Goal: Transaction & Acquisition: Purchase product/service

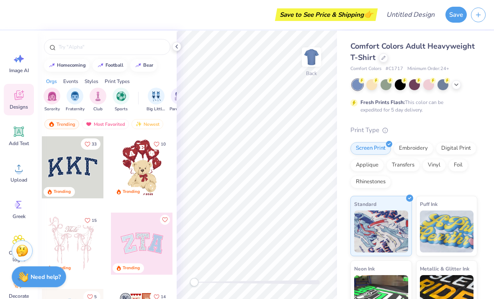
scroll to position [0, 0]
click at [172, 47] on div at bounding box center [176, 46] width 9 height 9
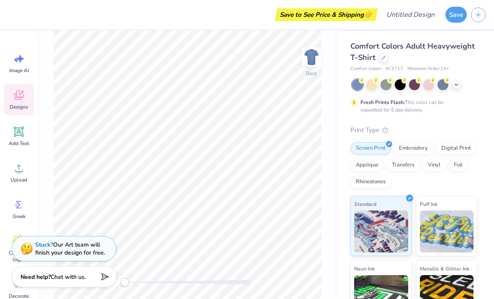
click at [429, 85] on div at bounding box center [428, 84] width 11 height 11
click at [387, 56] on div at bounding box center [383, 57] width 9 height 9
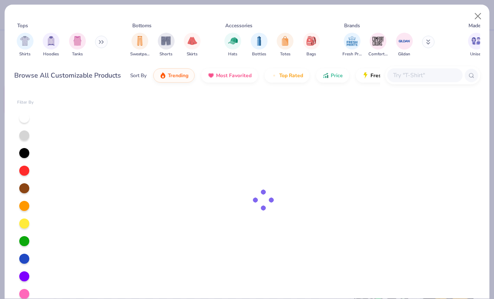
click at [379, 53] on span "Comfort Colors" at bounding box center [378, 54] width 19 height 6
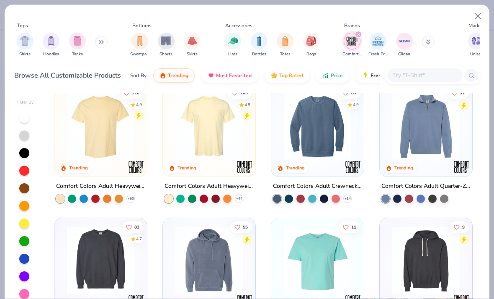
scroll to position [9, 0]
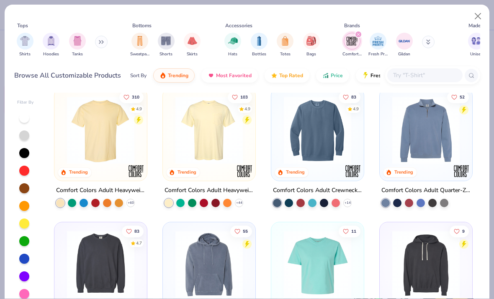
click at [317, 139] on img at bounding box center [318, 129] width 76 height 67
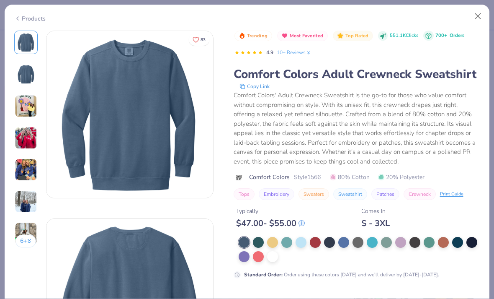
click at [273, 258] on div at bounding box center [272, 256] width 11 height 11
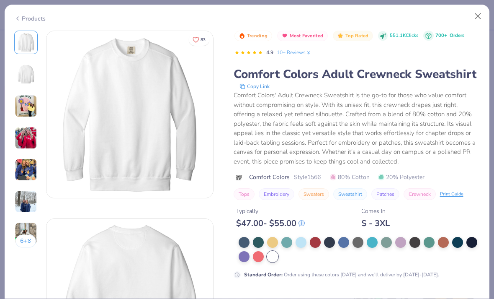
click at [400, 241] on div at bounding box center [400, 242] width 11 height 11
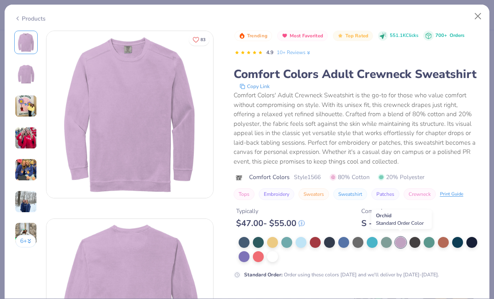
click at [479, 17] on button "Close" at bounding box center [478, 16] width 16 height 16
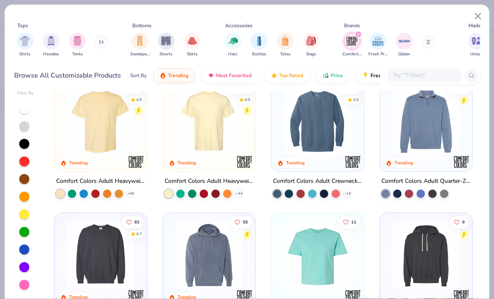
scroll to position [9, 0]
click at [95, 261] on img at bounding box center [101, 254] width 76 height 67
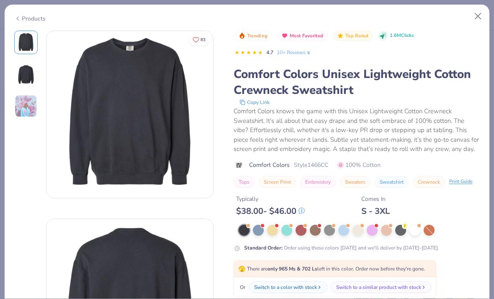
click at [356, 232] on div at bounding box center [358, 229] width 11 height 11
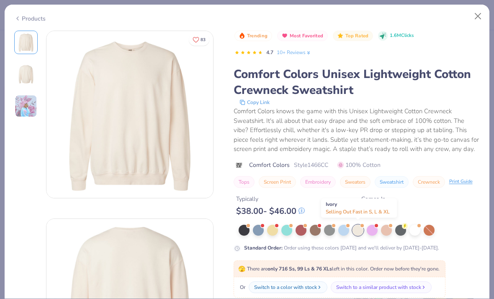
click at [434, 215] on div "Trending Most Favorited Top Rated 1.6M Clicks 4.7 10+ Reviews Comfort Colors Un…" at bounding box center [357, 141] width 247 height 221
click at [408, 286] on div "Switch to a similar product with stock" at bounding box center [378, 287] width 85 height 8
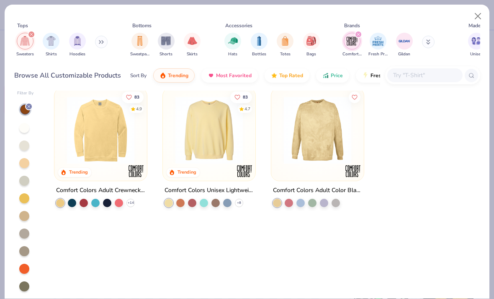
click at [224, 151] on img at bounding box center [209, 129] width 76 height 67
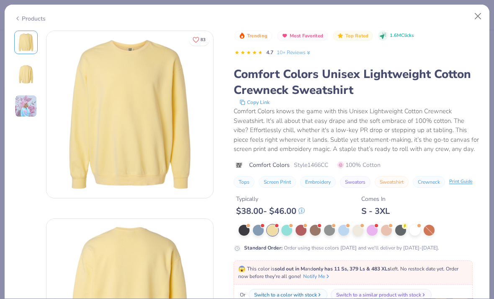
click at [360, 231] on div at bounding box center [358, 229] width 11 height 11
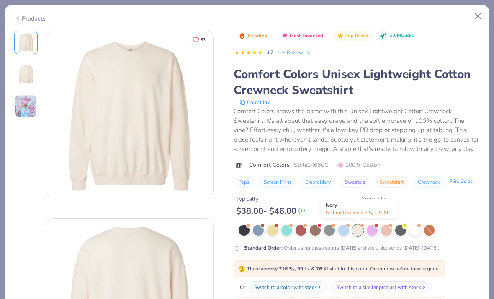
click at [360, 229] on div at bounding box center [358, 229] width 11 height 11
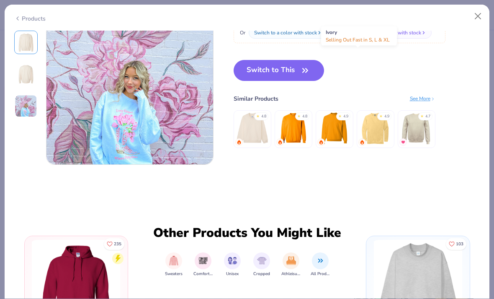
scroll to position [439, 0]
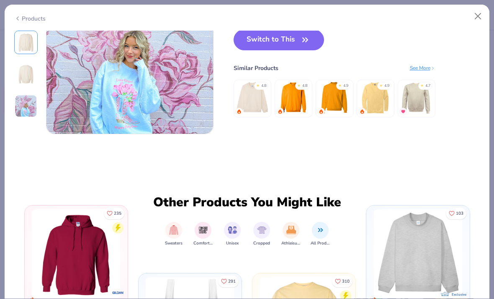
click at [303, 41] on icon "button" at bounding box center [305, 40] width 5 height 4
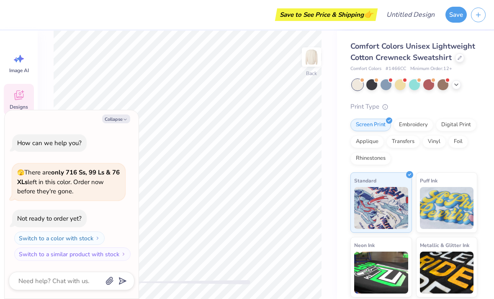
click at [119, 119] on button "Collapse" at bounding box center [116, 118] width 28 height 9
type textarea "x"
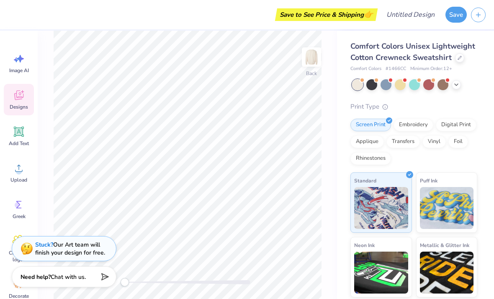
click at [461, 126] on div "Digital Print" at bounding box center [456, 125] width 41 height 13
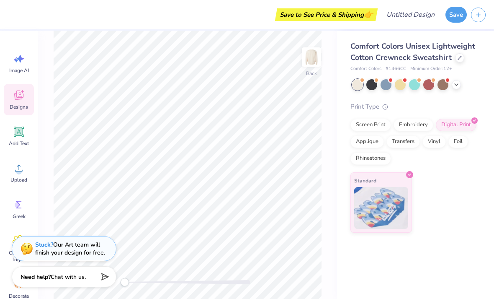
click at [387, 127] on div "Screen Print" at bounding box center [371, 125] width 41 height 13
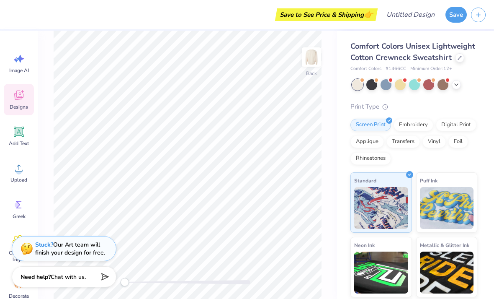
click at [22, 95] on icon at bounding box center [19, 95] width 13 height 13
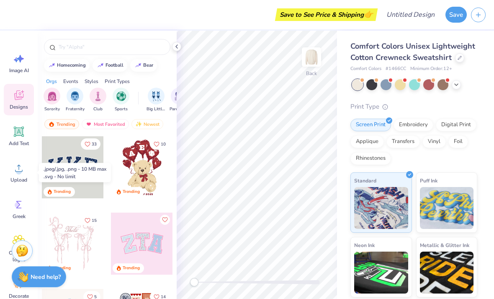
click at [18, 180] on span "Upload" at bounding box center [18, 179] width 17 height 7
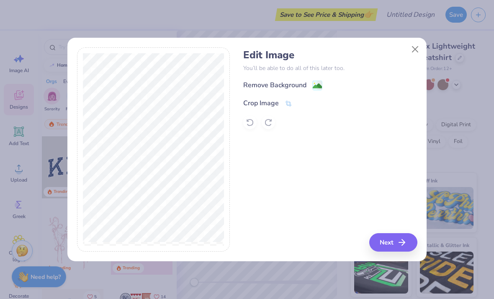
click at [283, 86] on div "Remove Background" at bounding box center [274, 85] width 63 height 10
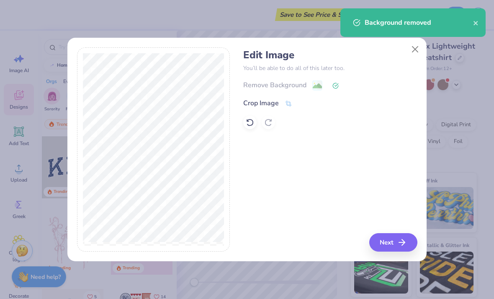
click at [404, 239] on icon "button" at bounding box center [402, 242] width 10 height 10
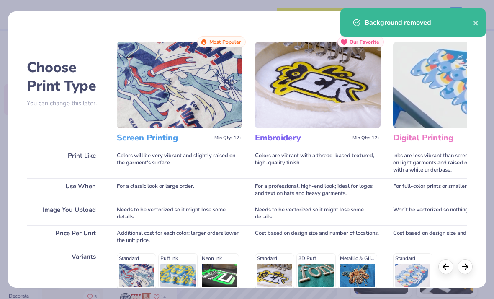
click at [474, 22] on icon "close" at bounding box center [476, 23] width 4 height 4
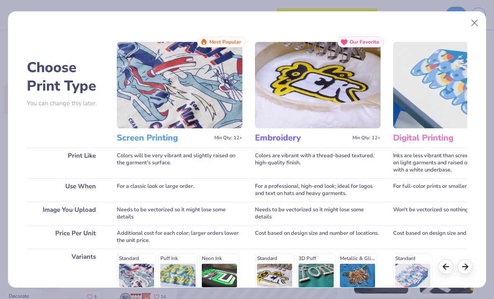
click at [475, 20] on button "Close" at bounding box center [475, 23] width 16 height 16
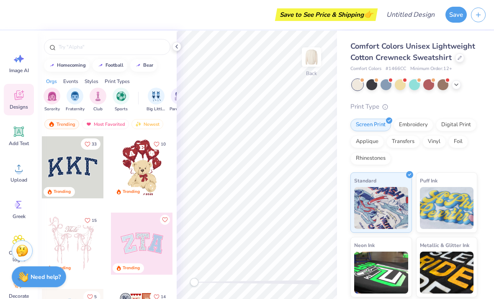
click at [309, 64] on img at bounding box center [311, 57] width 17 height 17
click at [311, 77] on div "Front" at bounding box center [312, 74] width 12 height 8
click at [314, 65] on img at bounding box center [311, 57] width 17 height 17
click at [27, 176] on div "Upload" at bounding box center [19, 172] width 30 height 31
click at [16, 179] on span "Upload" at bounding box center [18, 179] width 17 height 7
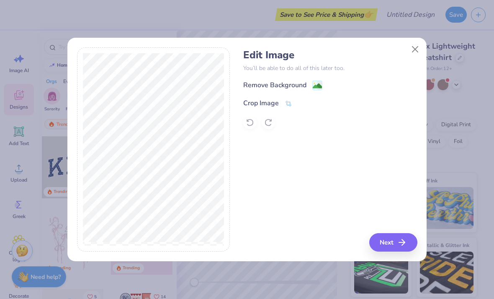
click at [314, 82] on rect at bounding box center [318, 85] width 10 height 10
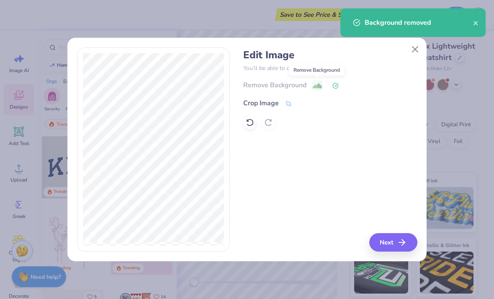
click at [405, 242] on line "button" at bounding box center [402, 242] width 6 height 0
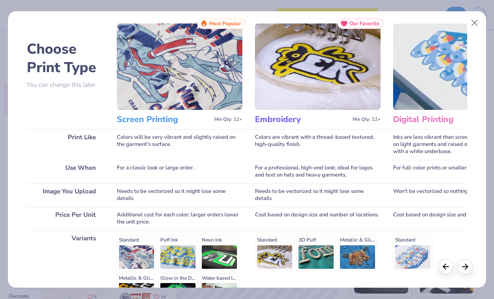
scroll to position [18, 0]
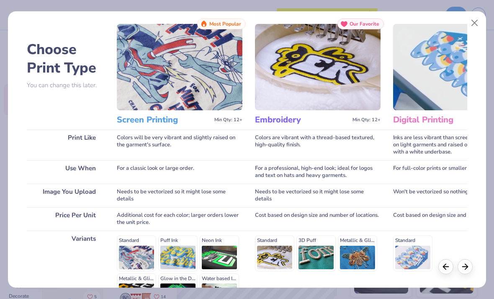
click at [142, 69] on img at bounding box center [180, 67] width 126 height 86
click at [146, 77] on img at bounding box center [180, 67] width 126 height 86
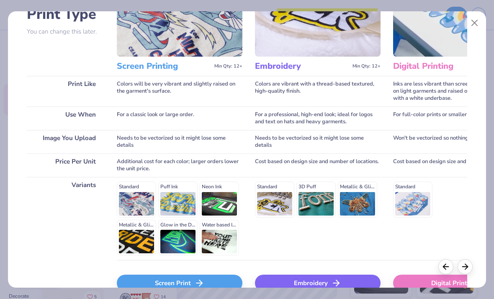
scroll to position [93, 0]
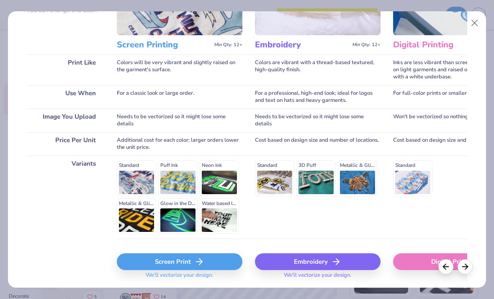
click at [181, 260] on div "Screen Print" at bounding box center [180, 261] width 126 height 17
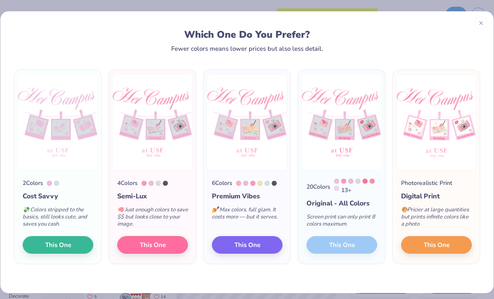
click at [450, 246] on button "This One" at bounding box center [436, 245] width 71 height 18
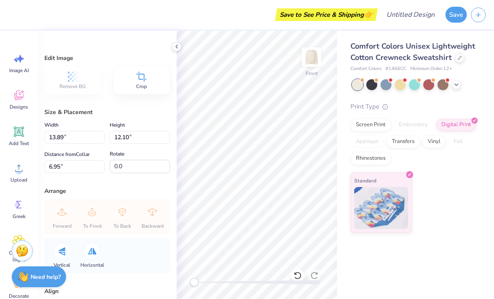
type input "12.23"
type input "10.65"
type input "13.01"
type input "11.34"
type input "5.83"
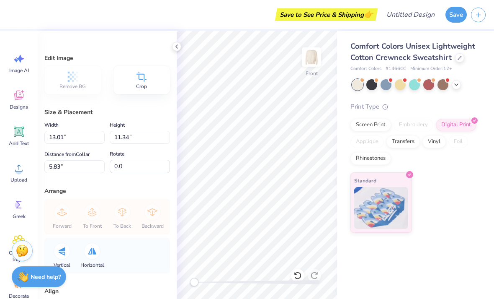
click at [85, 25] on div "Save to See Price & Shipping 👉" at bounding box center [194, 14] width 363 height 29
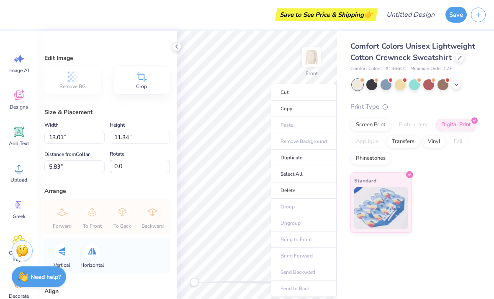
click at [98, 16] on div "Save to See Price & Shipping 👉" at bounding box center [194, 14] width 363 height 29
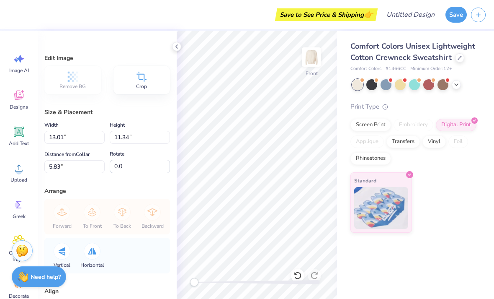
click at [460, 82] on div at bounding box center [456, 84] width 9 height 9
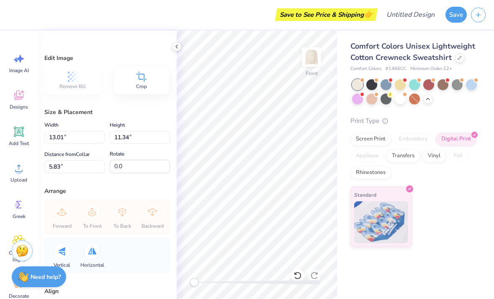
click at [460, 13] on button "Save" at bounding box center [456, 15] width 21 height 16
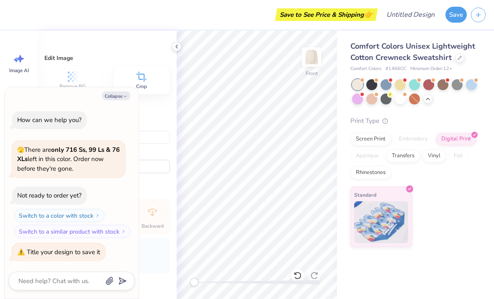
click at [48, 52] on div "Edit Image Remove BG Crop Size & Placement Width 13.01 13.01 " Height 11.34 11.…" at bounding box center [107, 165] width 139 height 268
click at [172, 45] on div at bounding box center [176, 46] width 9 height 9
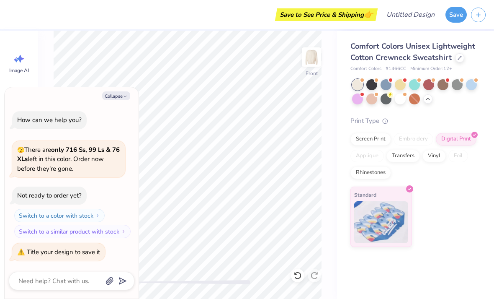
type textarea "x"
type input "6.12"
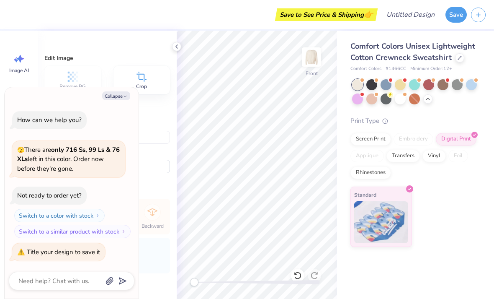
click at [315, 64] on img at bounding box center [311, 57] width 17 height 17
click at [315, 65] on img at bounding box center [311, 57] width 17 height 17
click at [316, 63] on img at bounding box center [311, 57] width 17 height 17
click at [126, 99] on icon "button" at bounding box center [125, 96] width 5 height 5
type textarea "x"
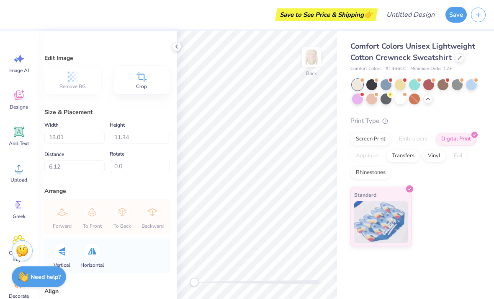
click at [15, 94] on icon at bounding box center [19, 96] width 8 height 7
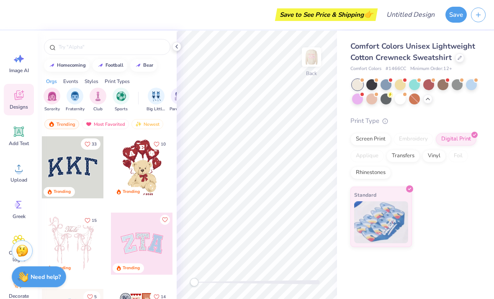
click at [16, 173] on icon at bounding box center [19, 168] width 13 height 13
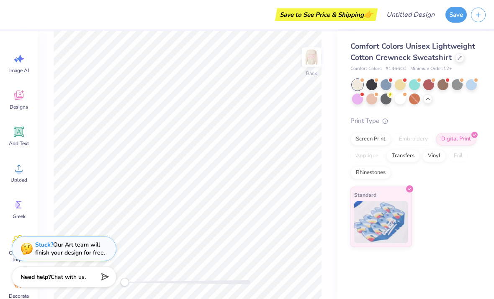
click at [29, 175] on div "Upload" at bounding box center [19, 172] width 30 height 31
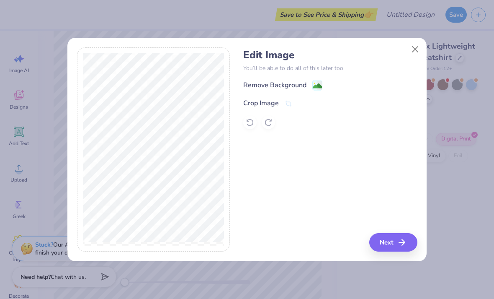
click at [290, 87] on div "Remove Background" at bounding box center [274, 85] width 63 height 10
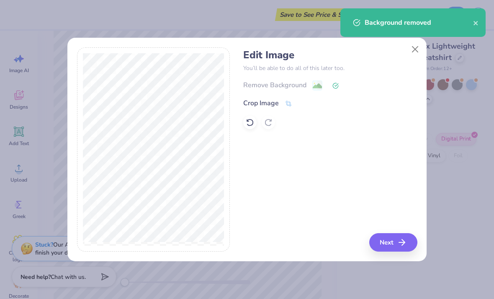
click at [394, 245] on button "Next" at bounding box center [393, 242] width 48 height 18
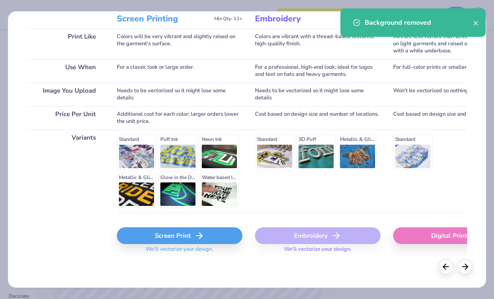
scroll to position [119, 0]
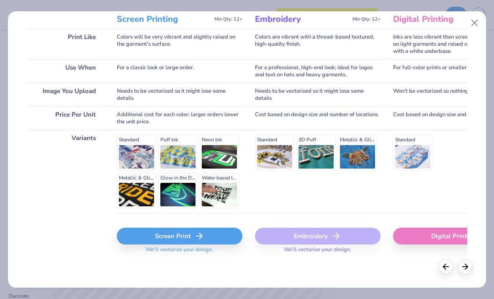
click at [436, 239] on div "Digital Print" at bounding box center [456, 235] width 126 height 17
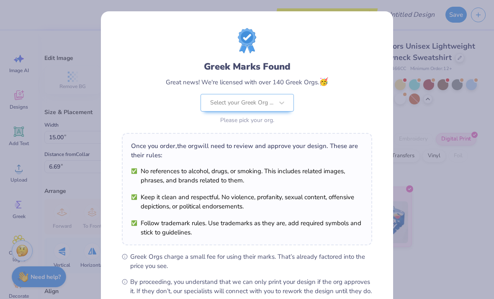
click at [55, 44] on div "Greek Marks Found Great news! We're licensed with over 140 Greek Orgs. 🥳 Select…" at bounding box center [247, 149] width 494 height 299
click at [55, 43] on div "Greek Marks Found Great news! We're licensed with over 140 Greek Orgs. 🥳 Select…" at bounding box center [247, 149] width 494 height 299
click at [424, 67] on div "Greek Marks Found Great news! We're licensed with over 140 Greek Orgs. 🥳 Select…" at bounding box center [247, 149] width 494 height 299
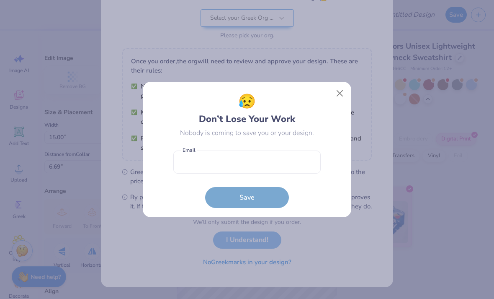
click at [357, 90] on div "😥 Don’t Lose Your Work Nobody is coming to save you or your design. Email is a …" at bounding box center [247, 149] width 494 height 299
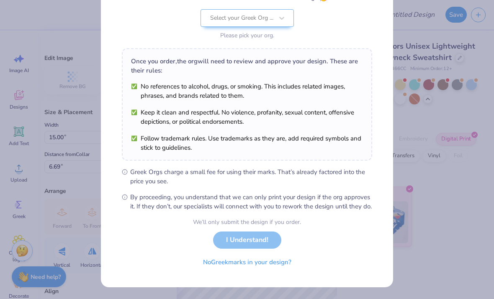
click at [258, 263] on button "No Greek marks in your design?" at bounding box center [247, 261] width 103 height 17
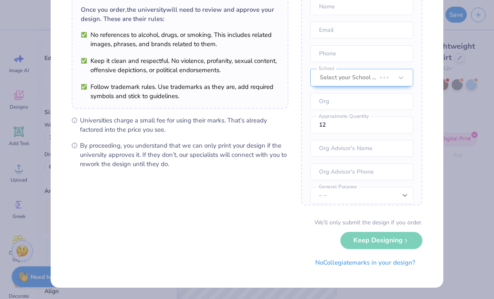
scroll to position [0, 0]
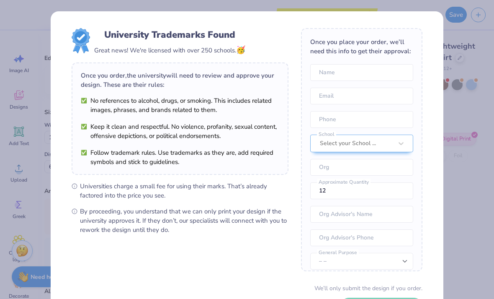
click at [477, 96] on div "University Trademarks Found Great news! We're licensed with over 250 schools. 🥳…" at bounding box center [247, 149] width 494 height 299
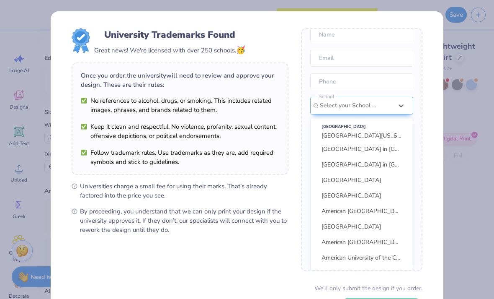
scroll to position [578, 0]
click at [370, 280] on input "text" at bounding box center [361, 288] width 103 height 17
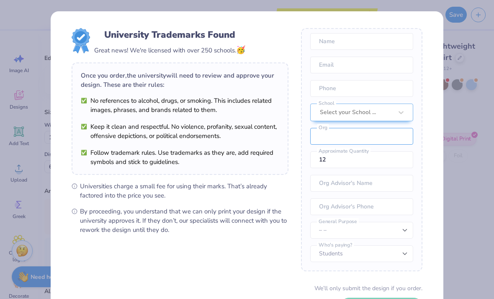
scroll to position [31, 0]
click at [457, 187] on div "University Trademarks Found Great news! We're licensed with over 250 schools. 🥳…" at bounding box center [247, 149] width 494 height 299
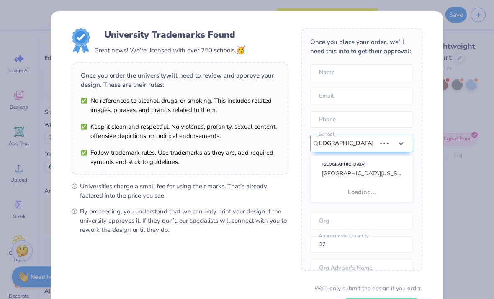
scroll to position [0, 0]
type input "[GEOGRAPHIC_DATA][US_STATE]"
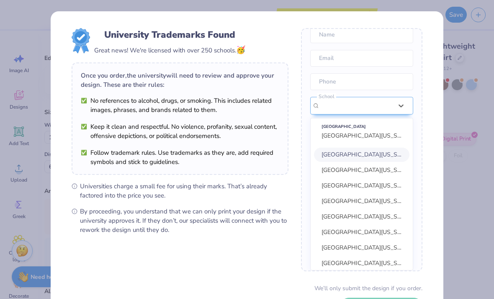
scroll to position [31, 0]
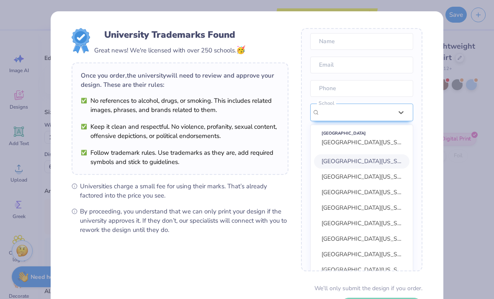
click at [457, 186] on div "University Trademarks Found Great news! We're licensed with over 250 schools. 🥳…" at bounding box center [247, 149] width 494 height 299
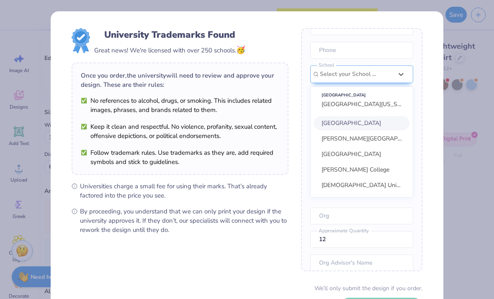
scroll to position [70, 0]
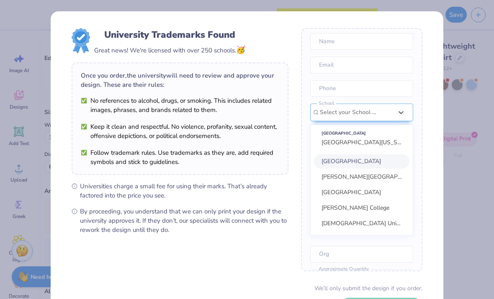
click at [373, 105] on div "Select your School ..." at bounding box center [356, 112] width 75 height 17
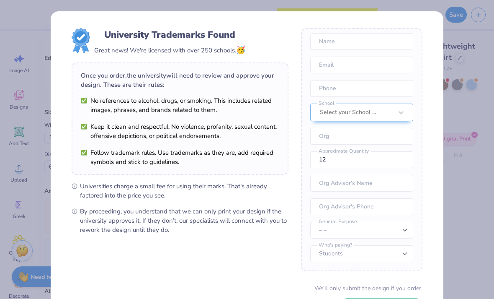
click at [369, 103] on div "Select your School ..." at bounding box center [361, 112] width 103 height 18
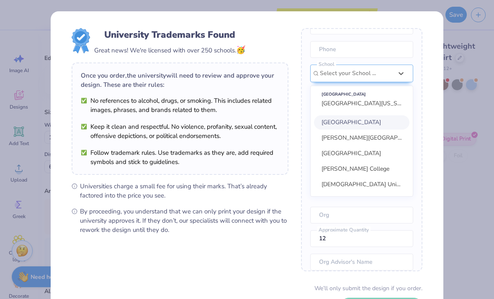
click at [372, 82] on div "Select your School ..." at bounding box center [356, 73] width 75 height 17
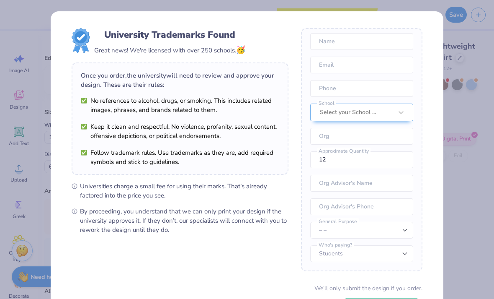
scroll to position [31, 0]
click at [382, 41] on input "text" at bounding box center [361, 41] width 103 height 17
type input "[PERSON_NAME]"
click at [372, 65] on input "email" at bounding box center [361, 65] width 103 height 17
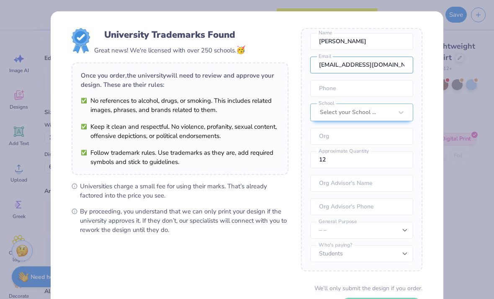
type input "[EMAIL_ADDRESS][DOMAIN_NAME]"
click at [384, 87] on input "tel" at bounding box center [361, 88] width 103 height 17
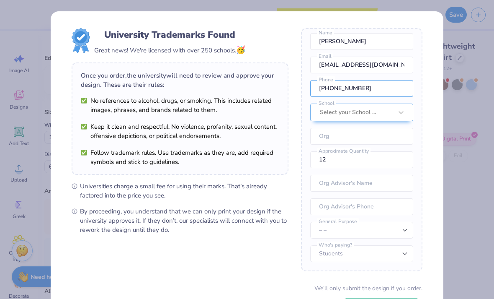
type input "[PHONE_NUMBER]"
click at [382, 234] on select "– – Member apparel for registered Student Organization / Department / School Fu…" at bounding box center [361, 230] width 103 height 17
click at [360, 162] on input "12" at bounding box center [361, 159] width 103 height 17
type input "1"
type input "6"
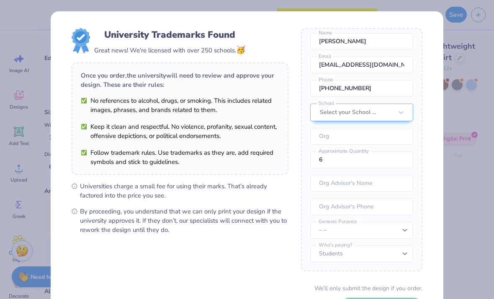
click at [431, 227] on div "University Trademarks Found Great news! We're licensed with over 250 schools. 🥳…" at bounding box center [247, 182] width 393 height 342
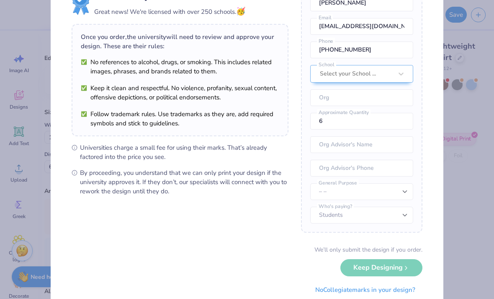
scroll to position [40, 0]
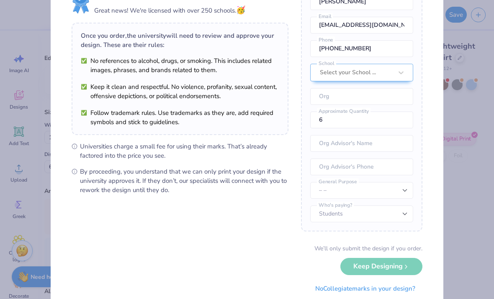
click at [390, 270] on div "We’ll only submit the design if you order. Keep Designing No Collegiate marks i…" at bounding box center [247, 270] width 351 height 53
click at [397, 268] on div "We’ll only submit the design if you order. Keep Designing No Collegiate marks i…" at bounding box center [247, 270] width 351 height 53
click at [399, 268] on div "We’ll only submit the design if you order. Keep Designing No Collegiate marks i…" at bounding box center [247, 270] width 351 height 53
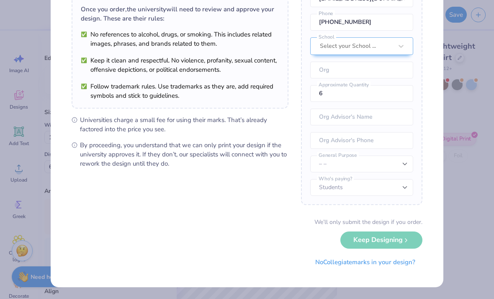
scroll to position [66, 0]
click at [399, 241] on div "We’ll only submit the design if you order. Keep Designing No Collegiate marks i…" at bounding box center [247, 244] width 351 height 53
click at [399, 240] on div "We’ll only submit the design if you order. Keep Designing No Collegiate marks i…" at bounding box center [247, 244] width 351 height 53
click at [378, 263] on button "No Collegiate marks in your design?" at bounding box center [365, 262] width 114 height 17
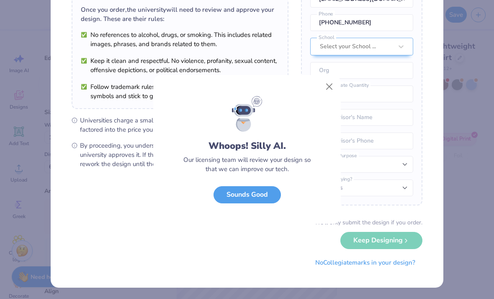
scroll to position [0, 0]
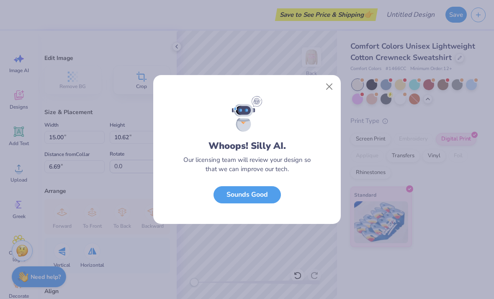
click at [266, 196] on button "Sounds Good" at bounding box center [247, 194] width 67 height 17
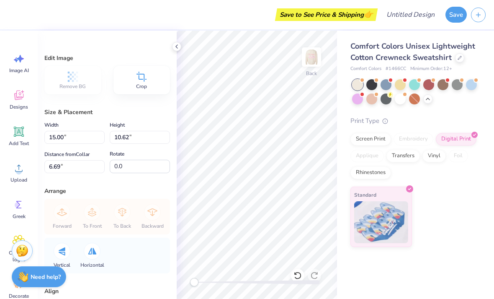
type input "9.05"
type input "6.40"
type input "6.70"
type input "5.73"
type input "4.06"
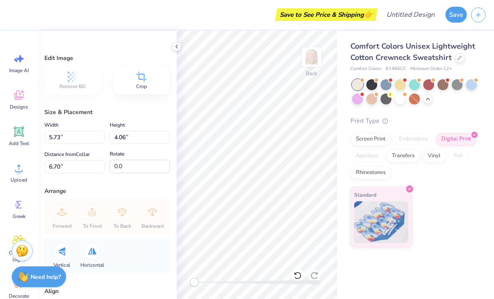
type input "4.84"
type input "3.43"
type input "2.91"
click at [178, 51] on div at bounding box center [176, 46] width 9 height 9
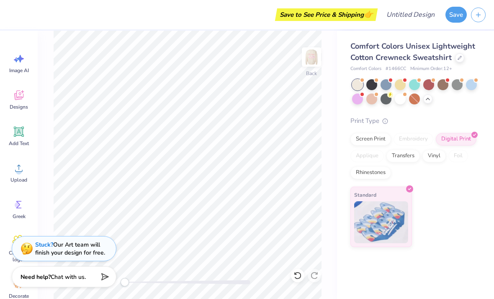
click at [456, 18] on button "Save" at bounding box center [456, 15] width 21 height 16
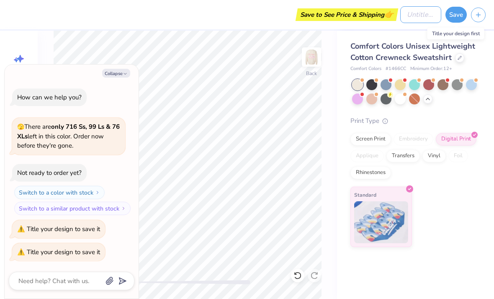
click at [420, 17] on input "Design Title" at bounding box center [420, 14] width 41 height 17
type textarea "x"
type input "H"
type textarea "x"
type input "HC"
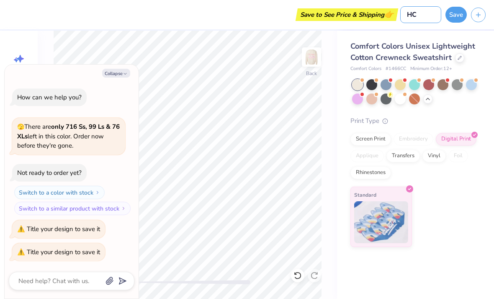
type textarea "x"
type input "HC"
type textarea "x"
type input "HC m"
type textarea "x"
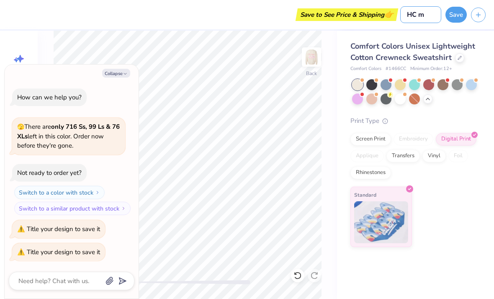
type input "HC me"
type textarea "x"
type input "HC mer"
type textarea "x"
type input "HC merc"
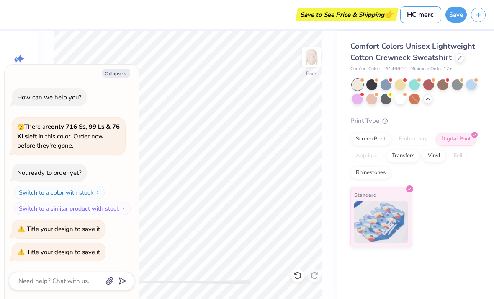
type textarea "x"
type input "HC merch"
type textarea "x"
type input "HC merch"
click at [455, 13] on button "Save" at bounding box center [456, 15] width 21 height 16
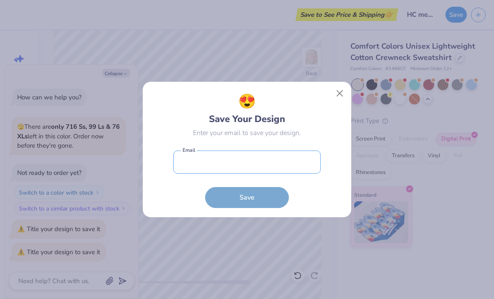
click at [305, 156] on input "email" at bounding box center [246, 161] width 147 height 23
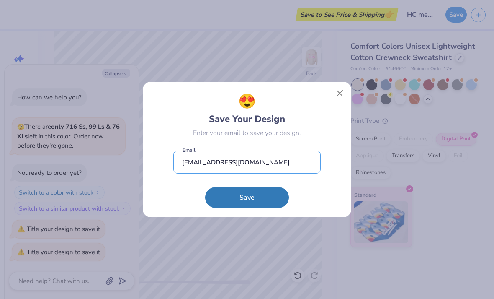
type input "[EMAIL_ADDRESS][DOMAIN_NAME]"
click at [253, 198] on button "Save" at bounding box center [247, 197] width 84 height 21
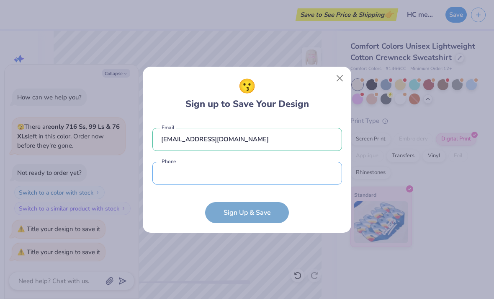
click at [283, 168] on input "tel" at bounding box center [247, 173] width 190 height 23
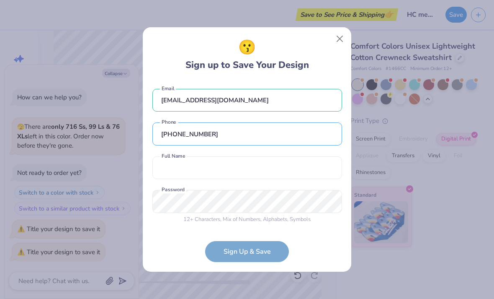
type input "[PHONE_NUMBER]"
click at [254, 252] on form "[EMAIL_ADDRESS][DOMAIN_NAME] Email [PHONE_NUMBER] Phone Full Name is a required…" at bounding box center [247, 171] width 190 height 182
click at [240, 174] on input "text" at bounding box center [247, 167] width 190 height 23
click at [219, 163] on input "text" at bounding box center [247, 167] width 190 height 23
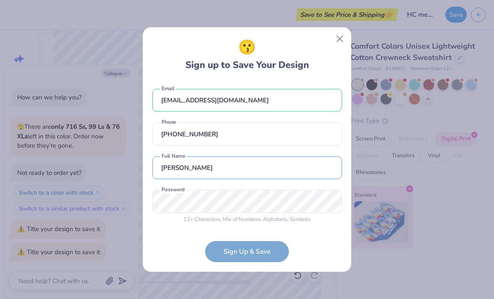
type input "[PERSON_NAME]"
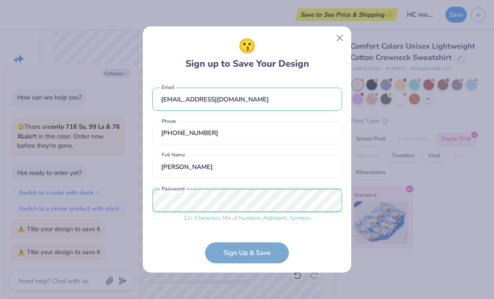
scroll to position [29, 0]
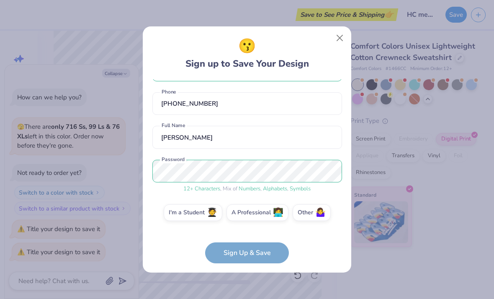
click at [267, 254] on form "[EMAIL_ADDRESS][DOMAIN_NAME] Email [PHONE_NUMBER] Phone [PERSON_NAME] Full Name…" at bounding box center [247, 171] width 190 height 184
click at [231, 262] on form "[EMAIL_ADDRESS][DOMAIN_NAME] Email [PHONE_NUMBER] Phone [PERSON_NAME] Full Name…" at bounding box center [247, 171] width 190 height 184
click at [255, 251] on form "[EMAIL_ADDRESS][DOMAIN_NAME] Email [PHONE_NUMBER] Phone [PERSON_NAME] Full Name…" at bounding box center [247, 171] width 190 height 184
click at [206, 212] on label "I'm a Student 🧑‍🎓" at bounding box center [193, 212] width 59 height 17
click at [245, 241] on input "I'm a Student 🧑‍🎓" at bounding box center [247, 243] width 5 height 5
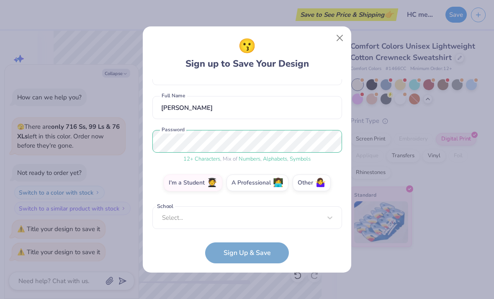
click at [258, 258] on form "[EMAIL_ADDRESS][DOMAIN_NAME] Email [PHONE_NUMBER] Phone [PERSON_NAME] Full Name…" at bounding box center [247, 171] width 190 height 184
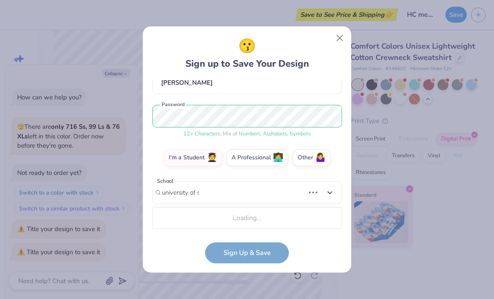
scroll to position [84, 0]
click at [268, 220] on div "Loading..." at bounding box center [247, 217] width 189 height 17
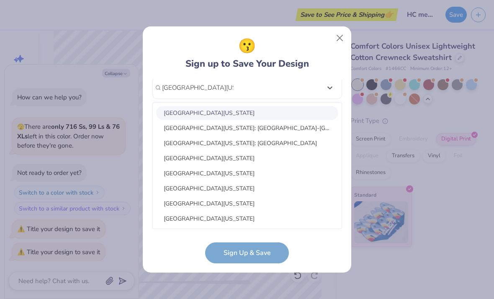
type input "[GEOGRAPHIC_DATA][US_STATE]"
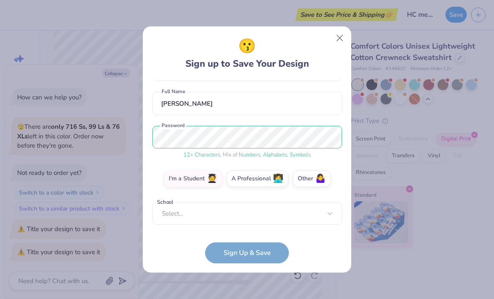
scroll to position [63, 0]
click at [271, 255] on form "[EMAIL_ADDRESS][DOMAIN_NAME] Email [PHONE_NUMBER] Phone [PERSON_NAME] Full Name…" at bounding box center [247, 171] width 190 height 184
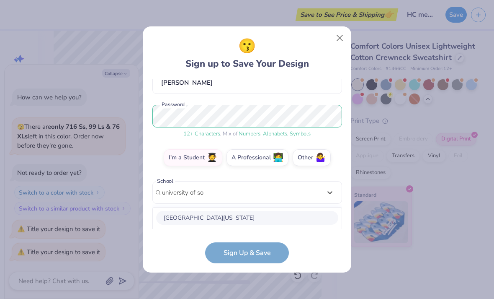
scroll to position [189, 0]
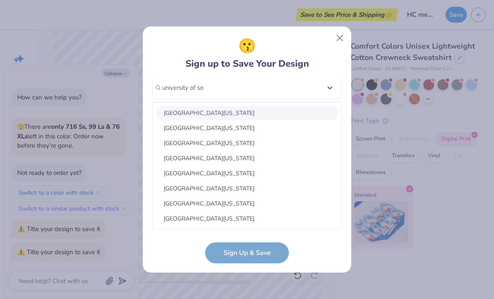
click at [224, 159] on div "[GEOGRAPHIC_DATA][US_STATE]" at bounding box center [247, 158] width 182 height 14
type input "university of so"
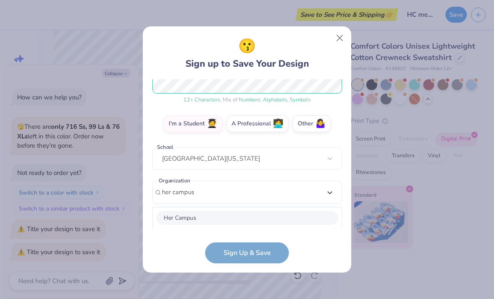
scroll to position [223, 0]
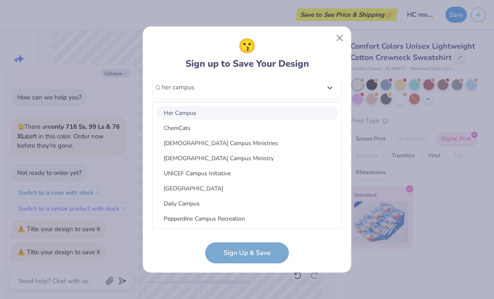
click at [235, 115] on div "Her Campus" at bounding box center [247, 113] width 182 height 14
type input "her campus"
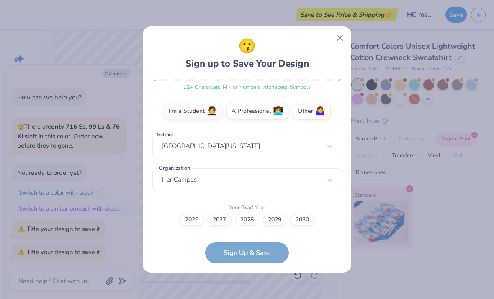
click at [253, 218] on label "2028" at bounding box center [246, 220] width 23 height 12
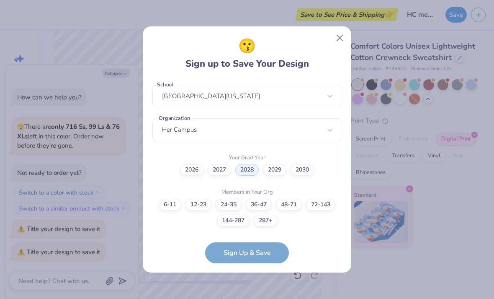
click at [269, 251] on form "[EMAIL_ADDRESS][DOMAIN_NAME] Email [PHONE_NUMBER] Phone [PERSON_NAME] Full Name…" at bounding box center [247, 171] width 190 height 184
click at [319, 201] on label "72-143" at bounding box center [320, 204] width 29 height 12
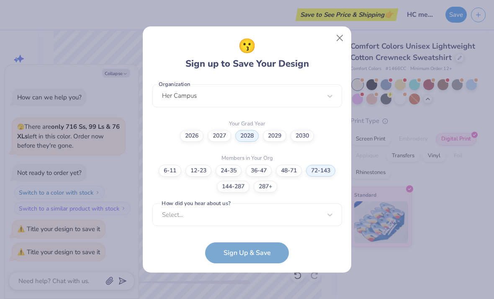
scroll to position [340, 0]
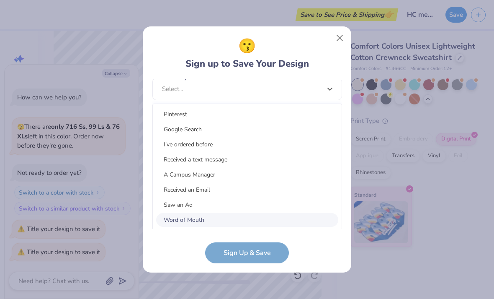
click at [206, 219] on div "Word of Mouth" at bounding box center [247, 220] width 182 height 14
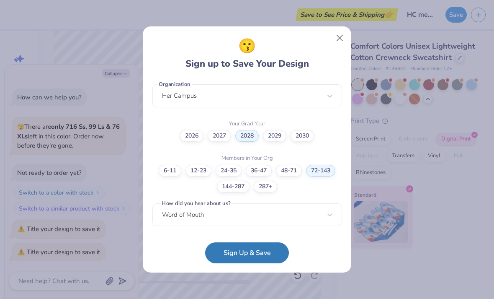
click at [251, 253] on button "Sign Up & Save" at bounding box center [247, 252] width 84 height 21
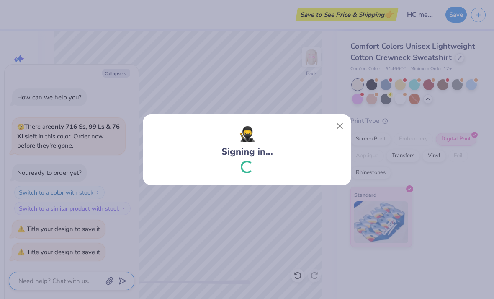
scroll to position [4, 0]
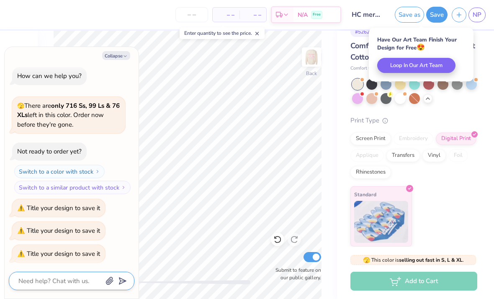
scroll to position [14, 0]
click at [447, 280] on div "Add to Cart" at bounding box center [414, 280] width 127 height 19
type textarea "x"
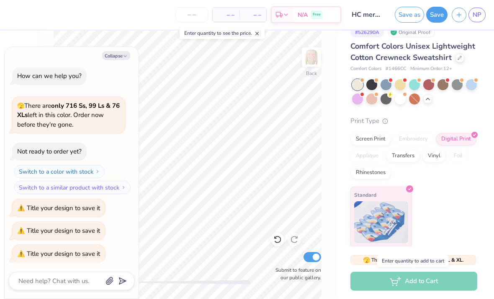
click at [453, 284] on div "Add to Cart" at bounding box center [414, 280] width 127 height 19
click at [433, 283] on div "Add to Cart" at bounding box center [414, 280] width 127 height 19
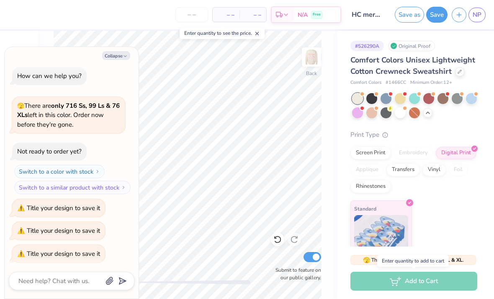
scroll to position [0, 0]
click at [455, 283] on div "Add to Cart" at bounding box center [414, 280] width 127 height 19
click at [424, 281] on div "Add to Cart" at bounding box center [414, 280] width 127 height 19
click at [224, 13] on span "– –" at bounding box center [226, 14] width 17 height 9
click at [235, 13] on div "– – Per Item" at bounding box center [226, 15] width 27 height 14
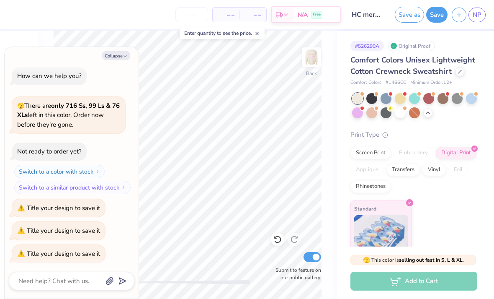
click at [194, 14] on input "number" at bounding box center [191, 14] width 33 height 15
type input "12"
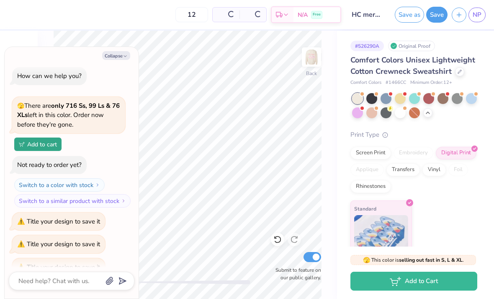
type textarea "x"
type input "12"
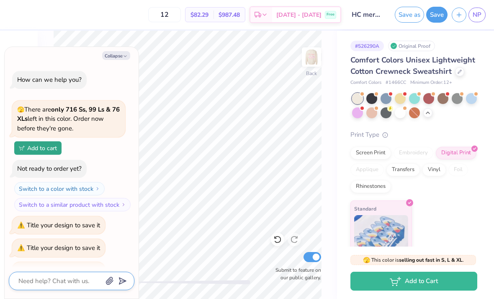
scroll to position [17, 0]
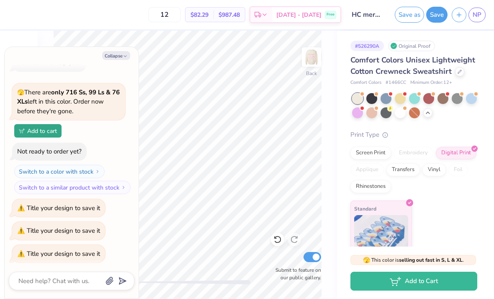
click at [90, 28] on div "12 $82.29 Per Item $987.48 Total Est. Delivery [DATE] - [DATE] Free" at bounding box center [177, 14] width 329 height 29
click at [376, 153] on div "Screen Print" at bounding box center [371, 153] width 41 height 13
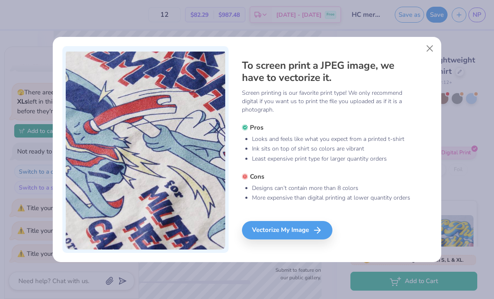
click at [315, 232] on icon at bounding box center [317, 230] width 10 height 10
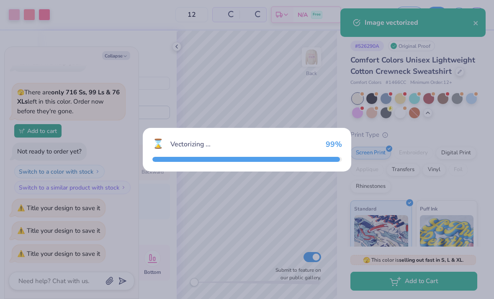
scroll to position [86, 0]
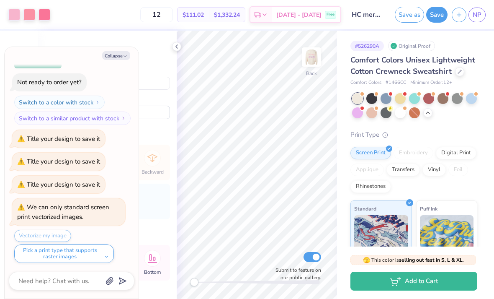
click at [455, 149] on div "Digital Print" at bounding box center [456, 153] width 41 height 13
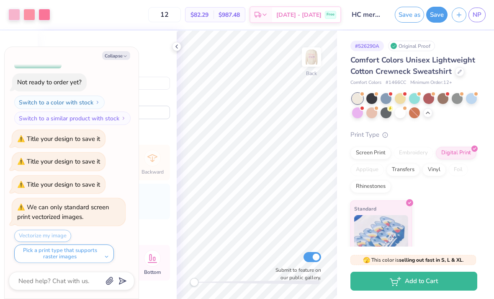
click at [441, 166] on div at bounding box center [443, 165] width 7 height 7
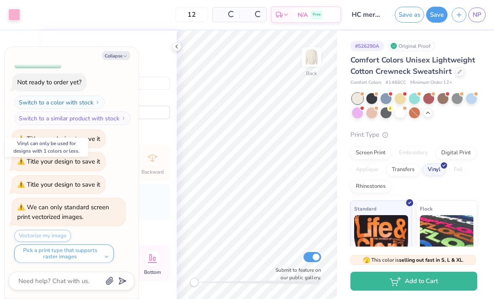
scroll to position [301, 0]
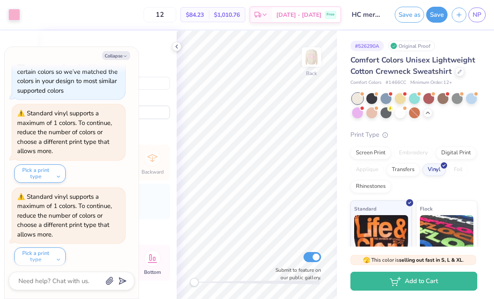
click at [405, 165] on div "Transfers" at bounding box center [404, 169] width 34 height 13
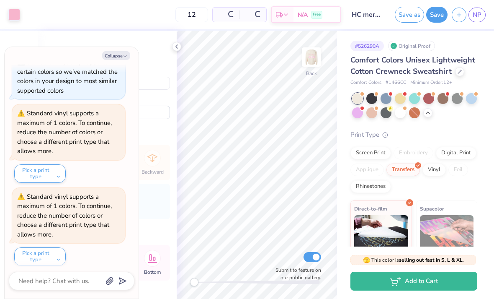
scroll to position [351, 0]
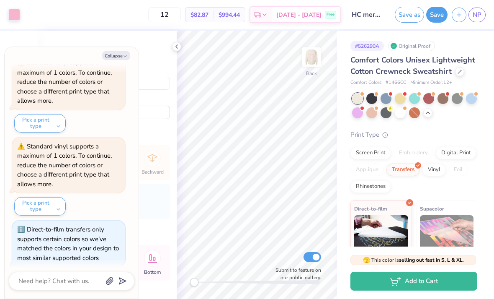
click at [453, 149] on div "Digital Print" at bounding box center [456, 153] width 41 height 13
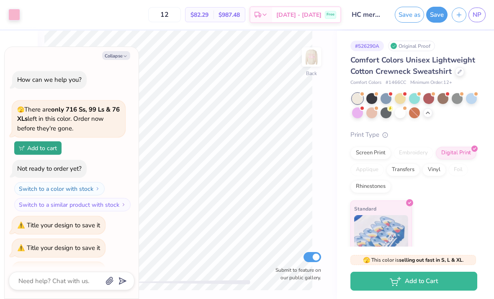
type textarea "x"
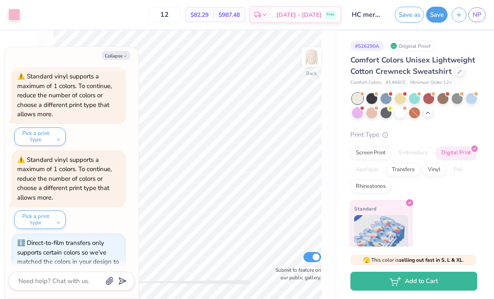
click at [178, 16] on input "12" at bounding box center [164, 14] width 33 height 15
type input "3"
type textarea "x"
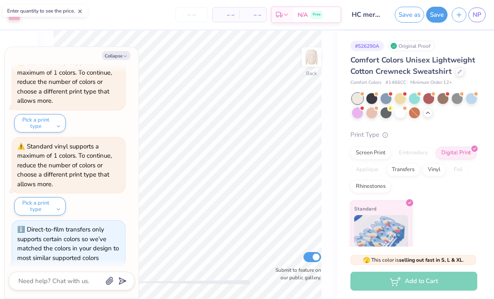
type input "2"
type textarea "x"
type input "20"
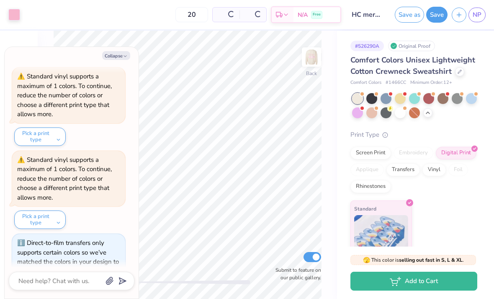
type textarea "x"
type input "20"
click at [98, 21] on div "20 $78.92 Per Item $1,578.40 Total Est. Delivery [DATE] - [DATE] Free" at bounding box center [182, 14] width 317 height 29
